Goal: Task Accomplishment & Management: Manage account settings

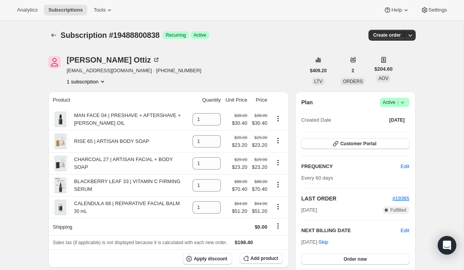
scroll to position [282, 0]
click at [404, 104] on icon at bounding box center [403, 103] width 8 height 8
click at [396, 131] on span "Cancel subscription" at bounding box center [392, 131] width 44 height 6
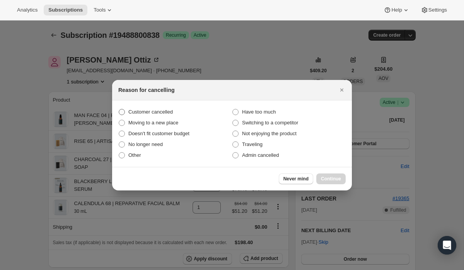
click at [161, 113] on span "Customer cancelled" at bounding box center [150, 112] width 44 height 6
click at [119, 109] on input "Customer cancelled" at bounding box center [119, 109] width 0 height 0
radio input "true"
click at [334, 184] on button "Continue" at bounding box center [330, 179] width 29 height 11
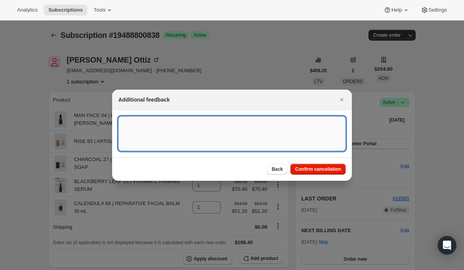
click at [207, 122] on textarea ":rbh:" at bounding box center [231, 133] width 227 height 35
paste textarea "14955"
type textarea "Customer Cancelled, Ticket # 14955"
click at [314, 171] on span "Confirm cancellation" at bounding box center [318, 169] width 46 height 6
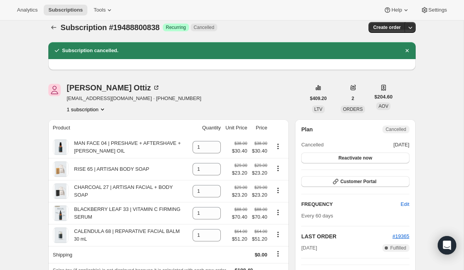
scroll to position [9, 0]
